Goal: Task Accomplishment & Management: Use online tool/utility

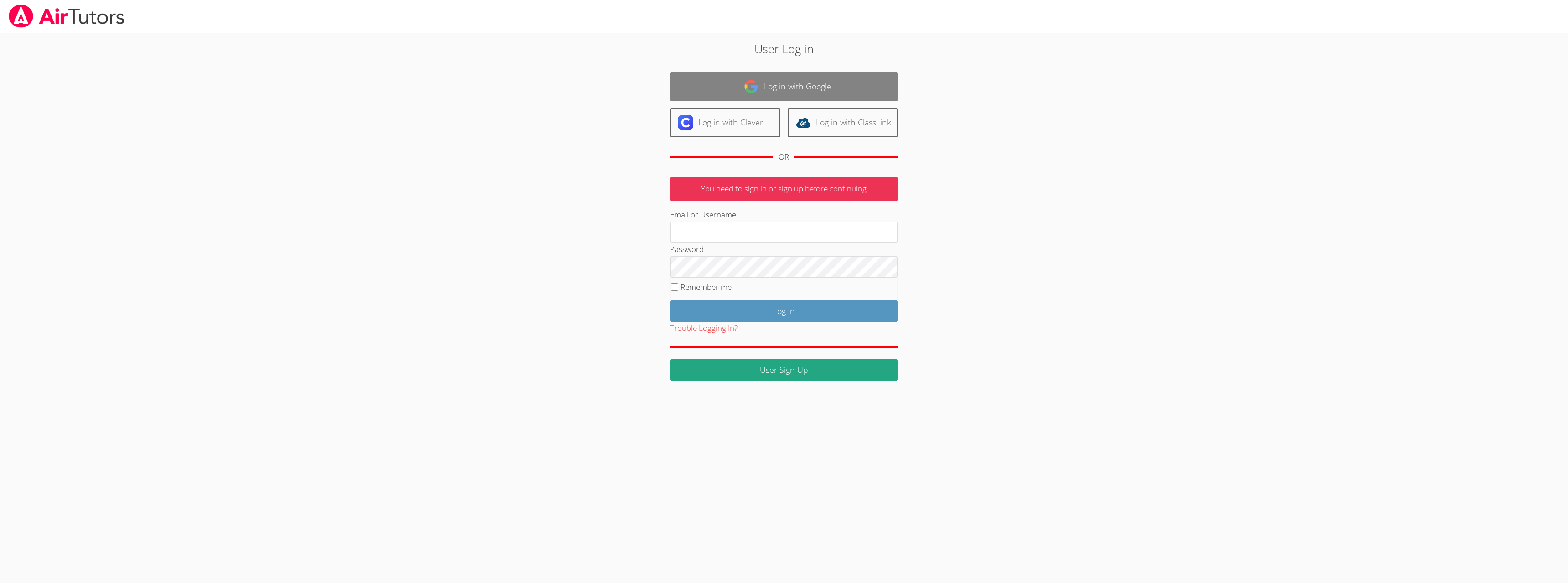
drag, startPoint x: 787, startPoint y: 82, endPoint x: 786, endPoint y: 88, distance: 6.1
click at [787, 83] on link "Log in with Google" at bounding box center [784, 86] width 228 height 29
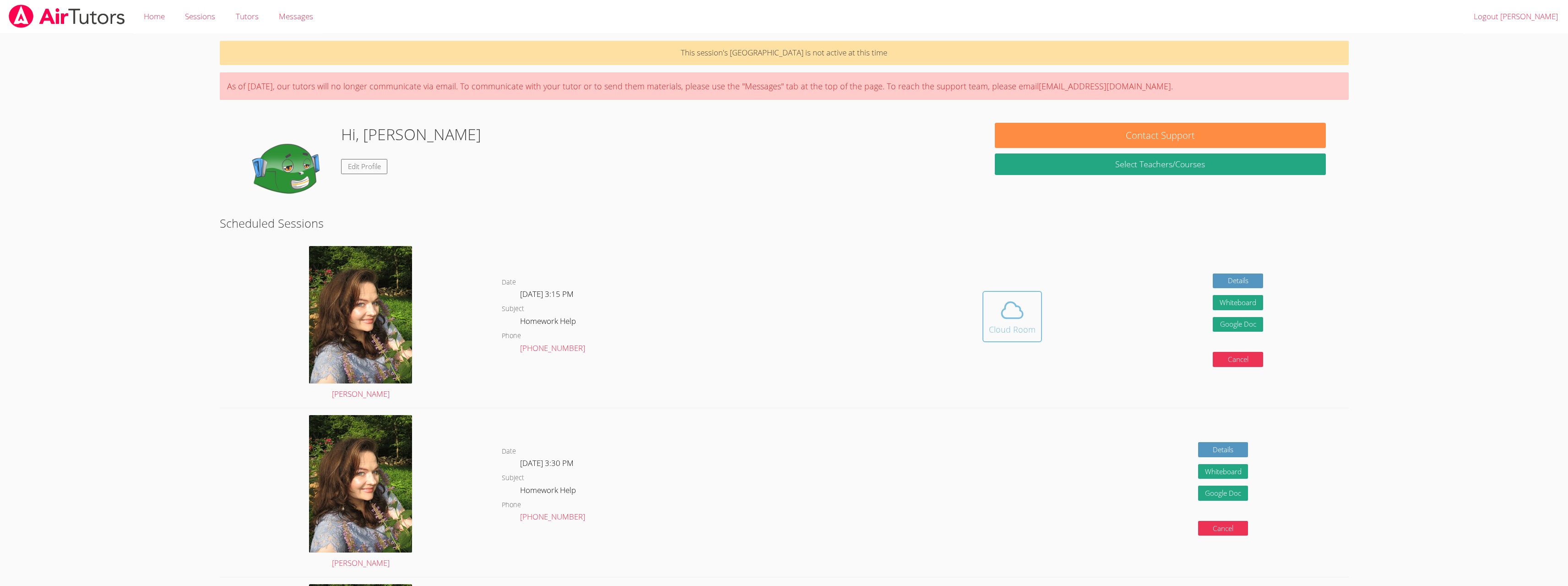
click at [1016, 318] on icon at bounding box center [1012, 310] width 21 height 16
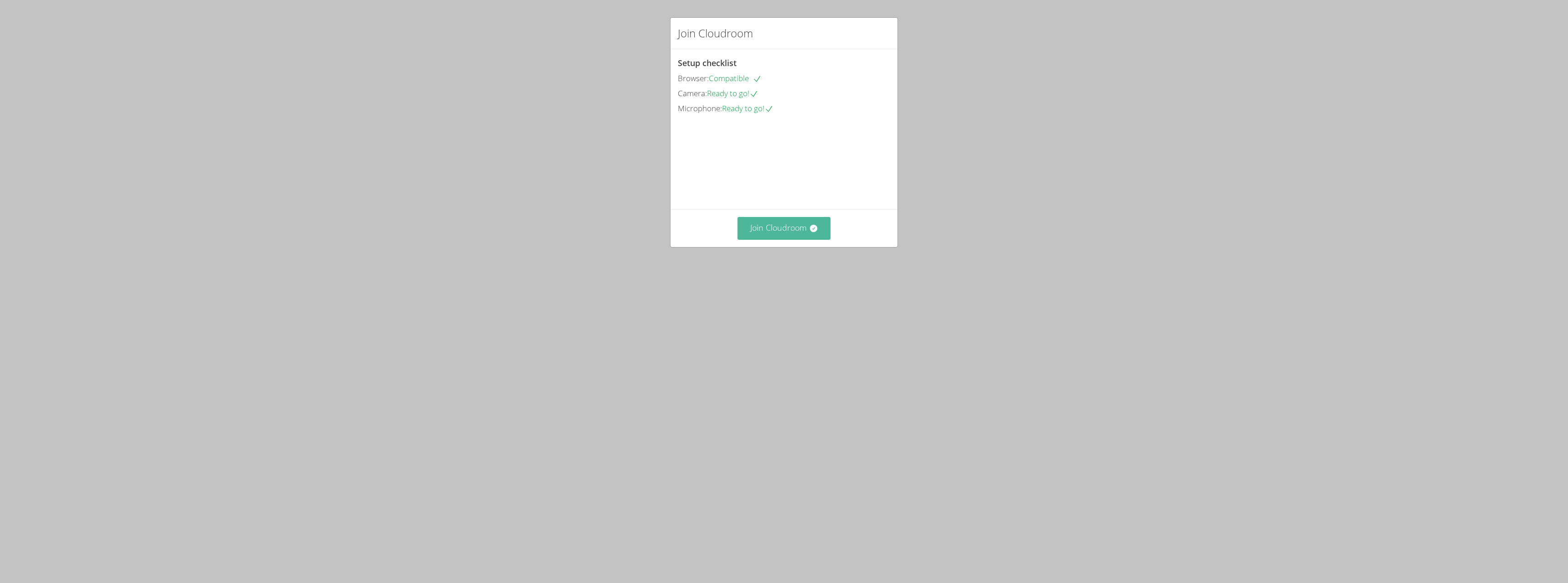
click at [768, 239] on button "Join Cloudroom" at bounding box center [785, 228] width 94 height 23
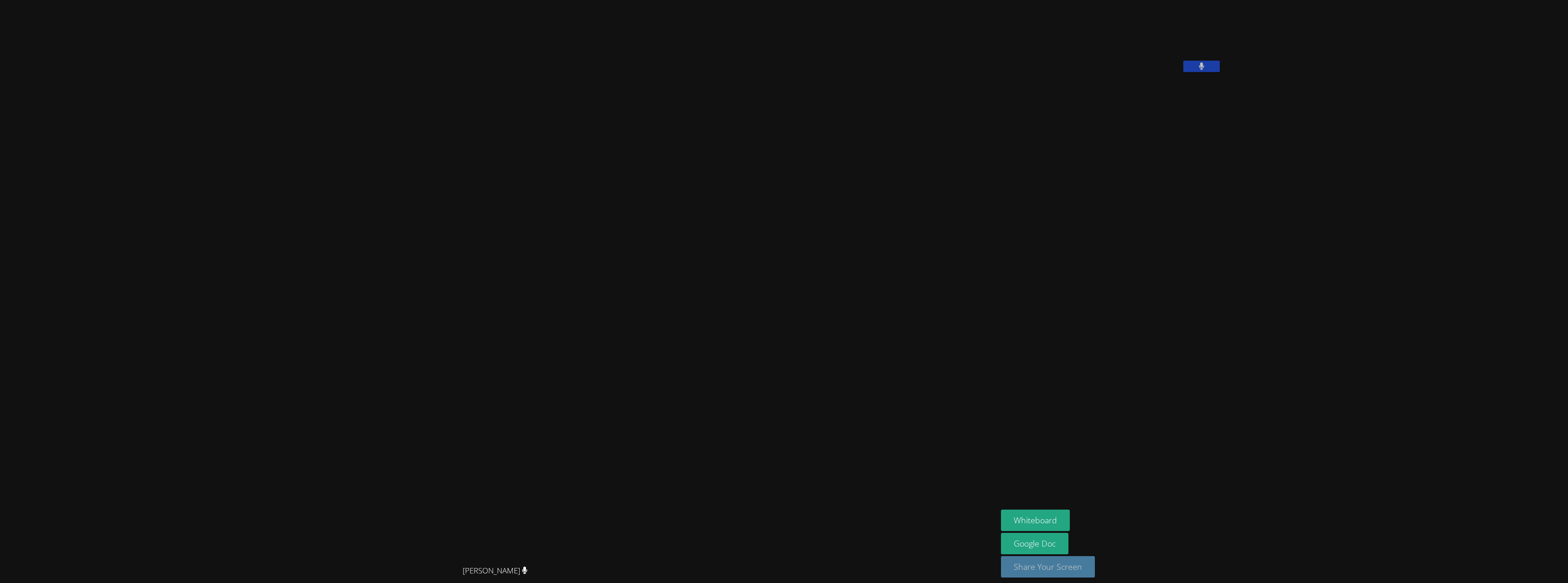
click at [1013, 559] on button "Share Your Screen" at bounding box center [1048, 567] width 94 height 21
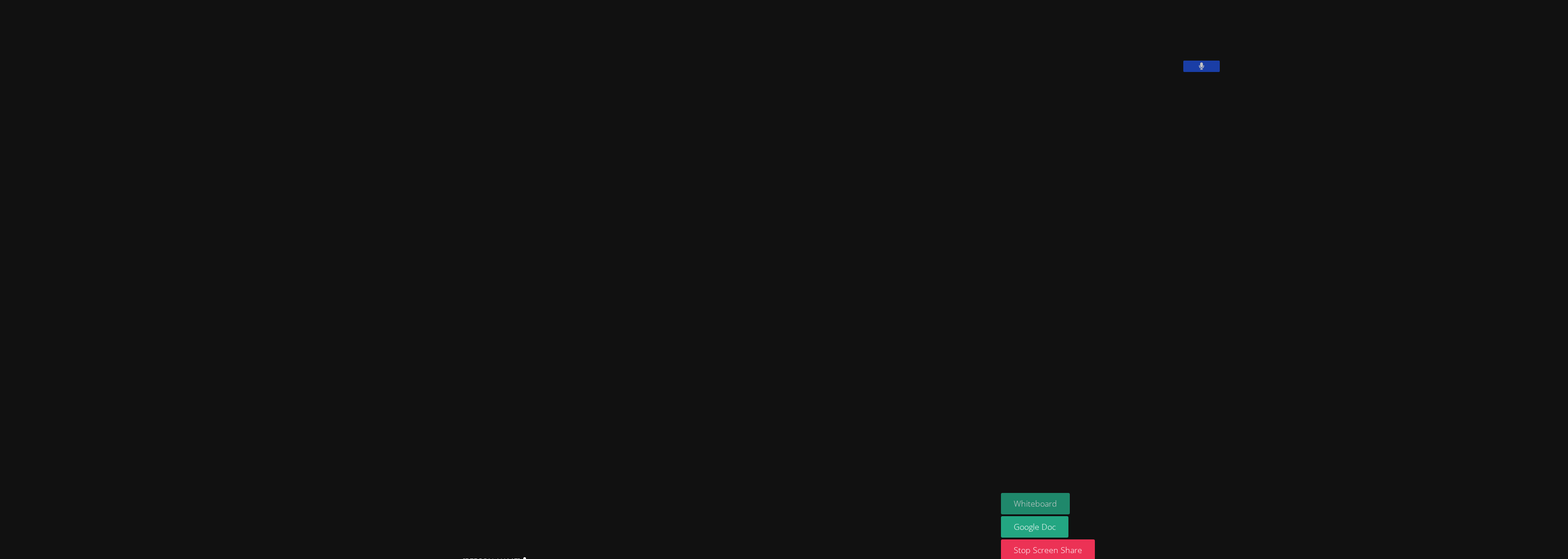
click at [1001, 497] on button "Whiteboard" at bounding box center [1035, 503] width 69 height 21
